Goal: Register for event/course

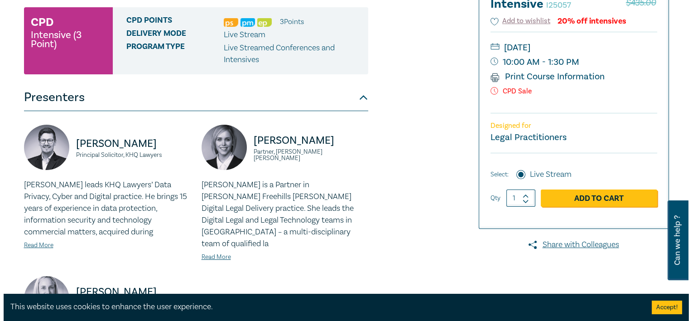
scroll to position [146, 0]
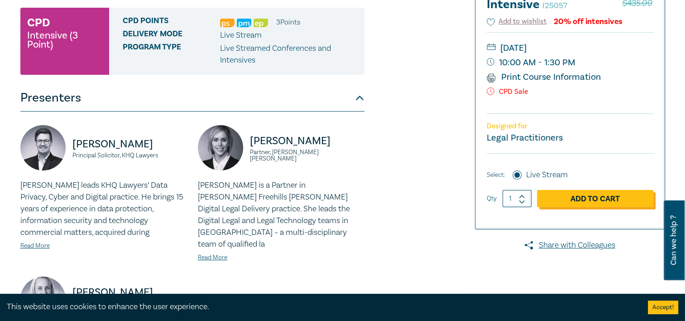
click at [593, 202] on link "Add to Cart" at bounding box center [595, 198] width 116 height 17
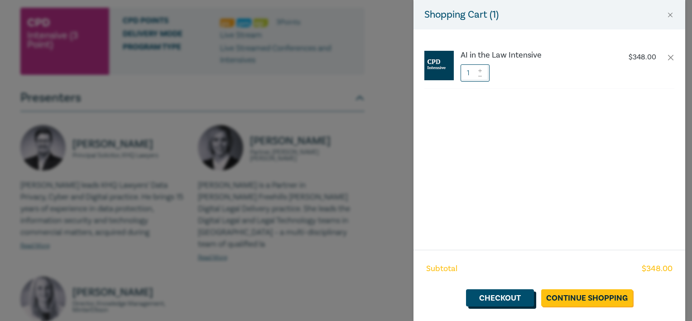
click at [511, 301] on link "Checkout" at bounding box center [500, 297] width 68 height 17
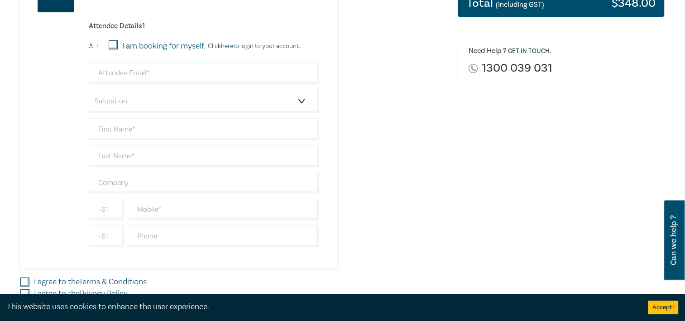
scroll to position [239, 0]
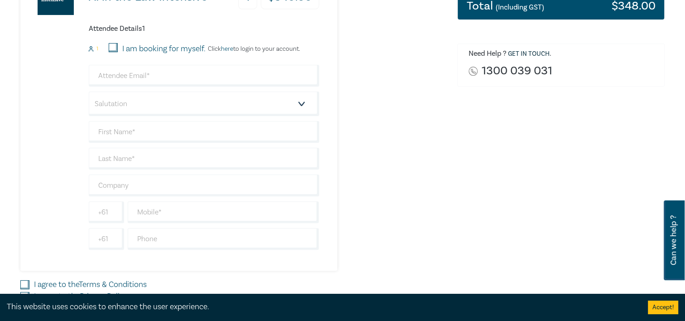
click at [115, 45] on input "I am booking for myself." at bounding box center [113, 47] width 9 height 9
checkbox input "true"
click at [117, 76] on input "email" at bounding box center [204, 76] width 231 height 22
type input "[PERSON_NAME][EMAIL_ADDRESS][PERSON_NAME][DOMAIN_NAME]"
type input "[PERSON_NAME]"
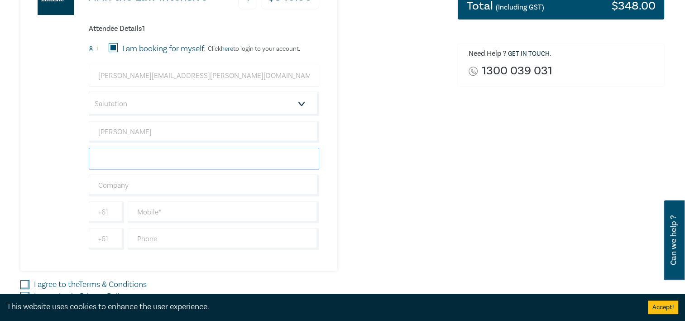
type input "[PERSON_NAME]"
type input "HFW [GEOGRAPHIC_DATA]"
click at [162, 213] on input "text" at bounding box center [224, 212] width 192 height 22
type input "0466899198"
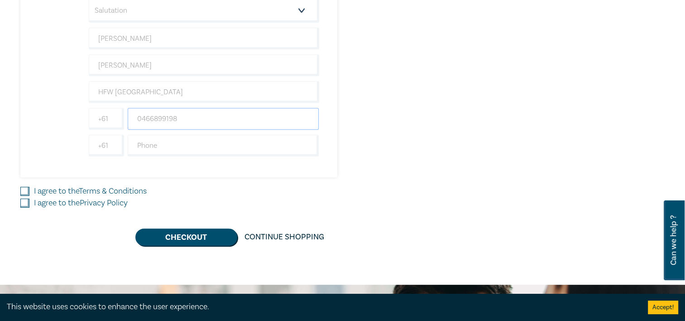
scroll to position [332, 0]
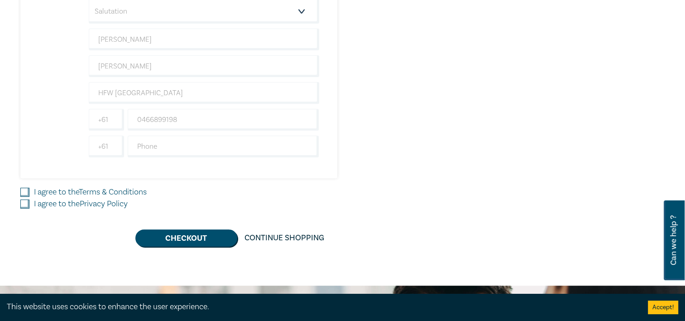
click at [24, 189] on input "I agree to the Terms & Conditions" at bounding box center [24, 192] width 9 height 9
checkbox input "true"
click at [24, 201] on input "I agree to the Privacy Policy" at bounding box center [24, 203] width 9 height 9
checkbox input "true"
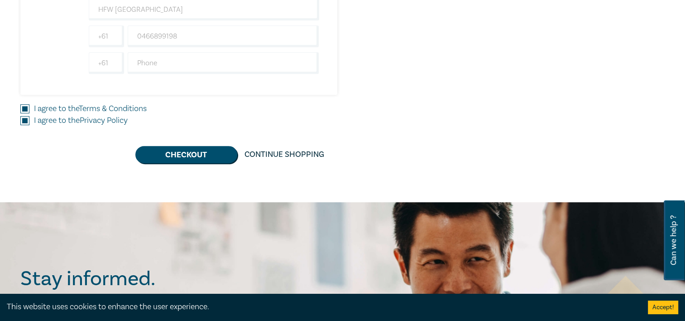
scroll to position [414, 0]
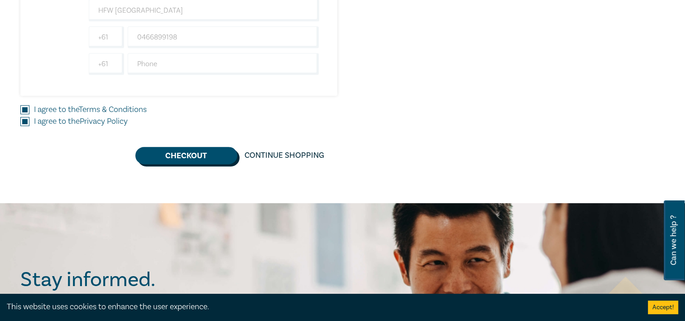
click at [171, 159] on button "Checkout" at bounding box center [186, 155] width 102 height 17
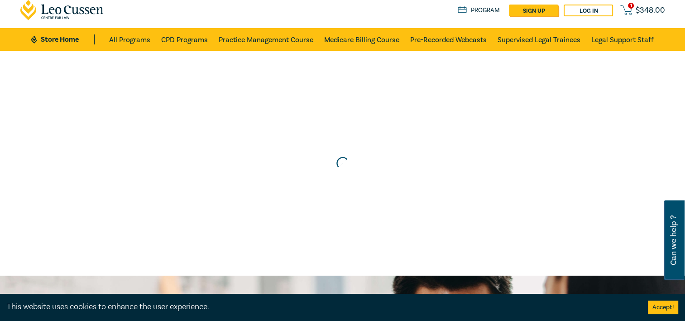
scroll to position [0, 0]
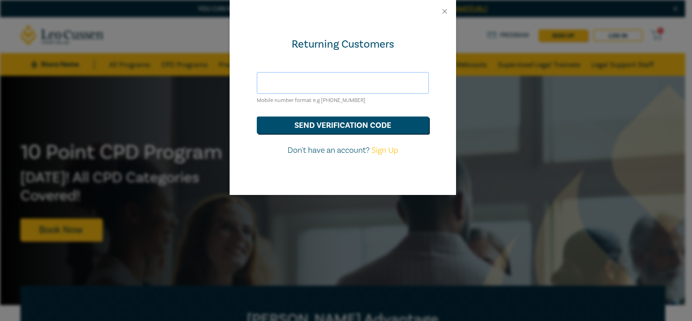
click at [377, 85] on input "text" at bounding box center [343, 83] width 172 height 22
type input "[PERSON_NAME][EMAIL_ADDRESS][PERSON_NAME][DOMAIN_NAME]"
click at [334, 121] on button "send verification code" at bounding box center [343, 124] width 172 height 17
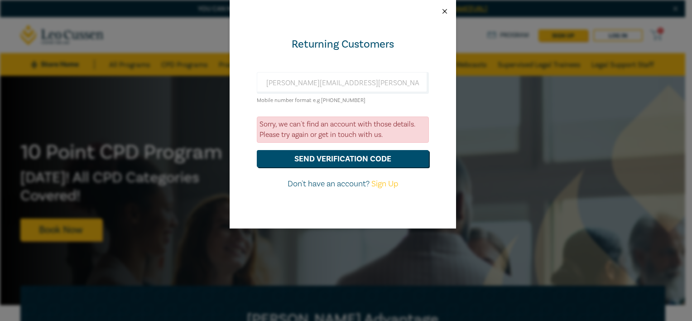
click at [443, 13] on button "Close" at bounding box center [445, 11] width 8 height 8
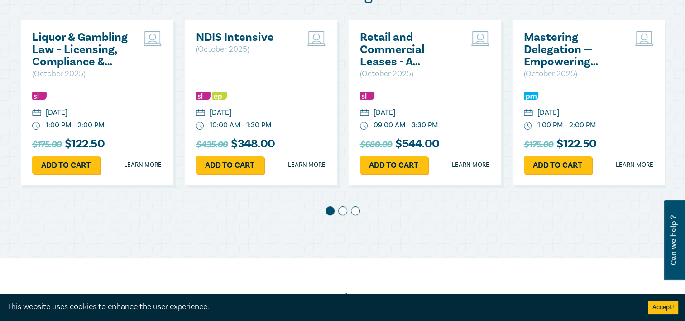
scroll to position [508, 0]
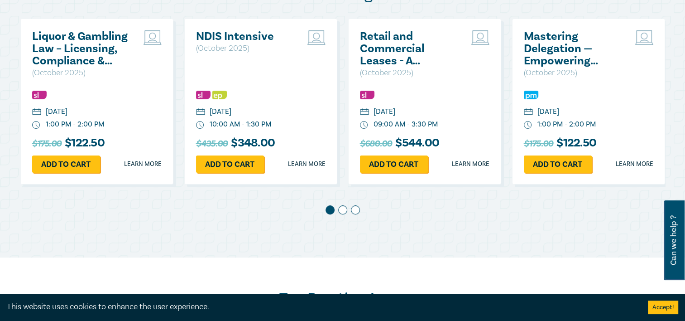
click at [341, 210] on span at bounding box center [342, 209] width 9 height 9
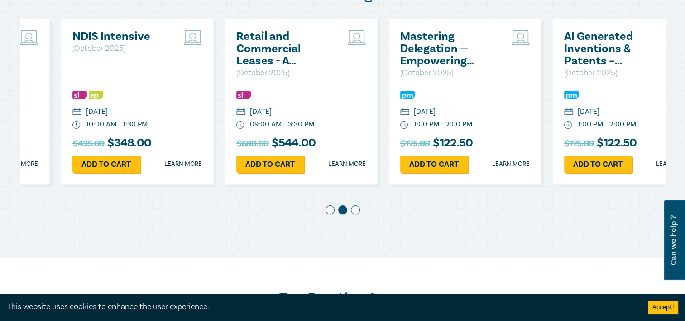
scroll to position [0, 164]
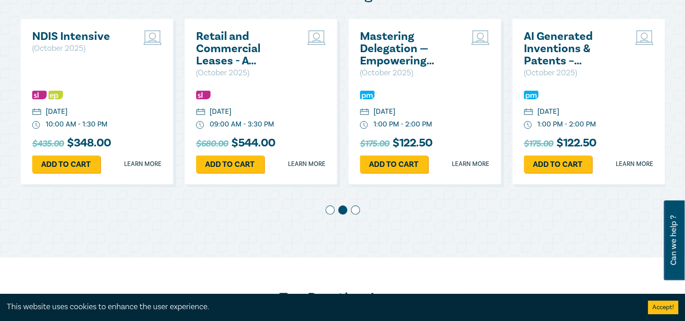
click at [341, 210] on span at bounding box center [342, 209] width 9 height 9
click at [354, 212] on span at bounding box center [355, 209] width 9 height 9
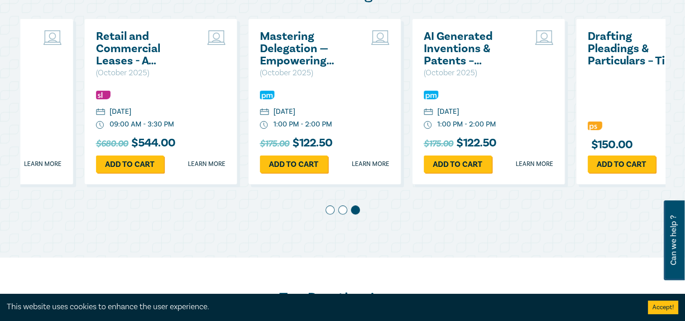
scroll to position [0, 328]
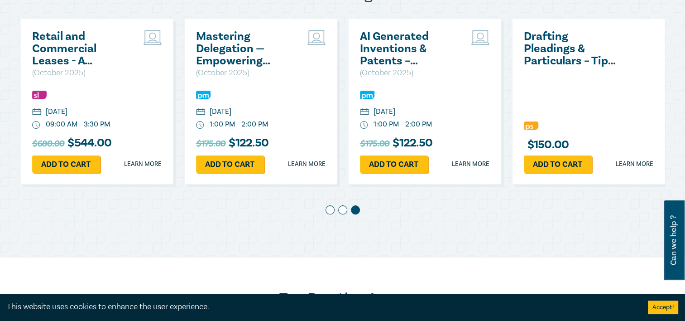
click at [590, 105] on div "Drafting Pleadings & Particulars – Tips & Traps" at bounding box center [589, 69] width 130 height 79
click at [573, 52] on h2 "Drafting Pleadings & Particulars – Tips & Traps" at bounding box center [572, 48] width 97 height 37
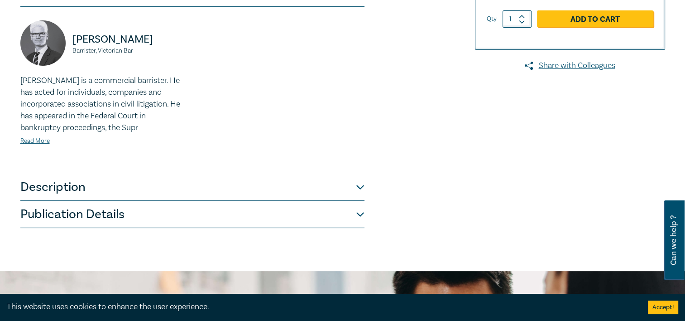
scroll to position [255, 0]
click at [357, 190] on button "Description" at bounding box center [192, 187] width 344 height 27
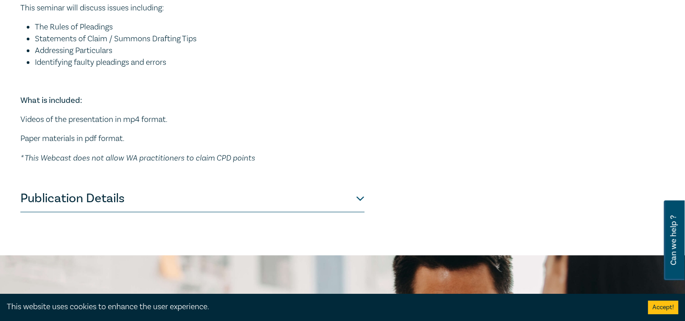
scroll to position [343, 0]
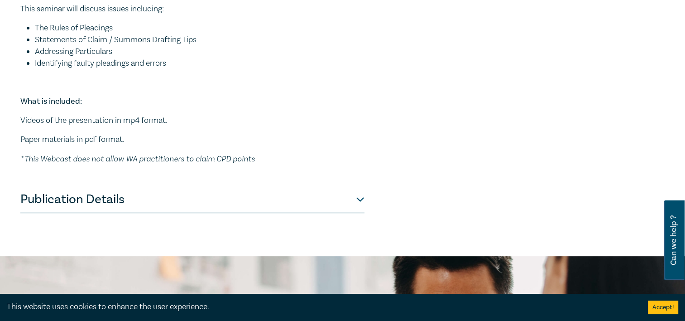
click at [364, 197] on button "Publication Details" at bounding box center [192, 199] width 344 height 27
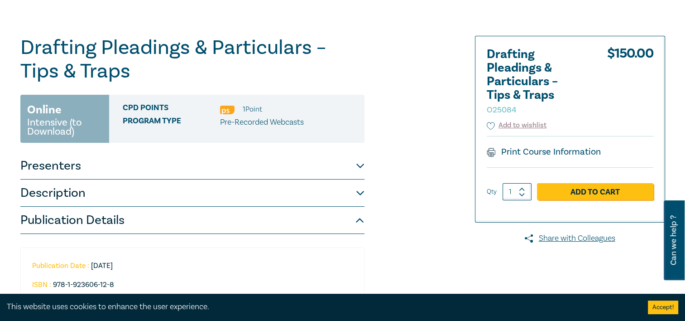
scroll to position [0, 0]
